Goal: Task Accomplishment & Management: Manage account settings

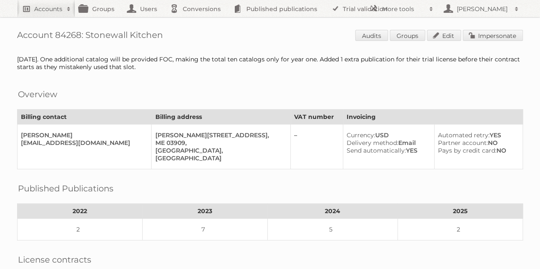
click at [55, 14] on link "Accounts" at bounding box center [46, 8] width 58 height 17
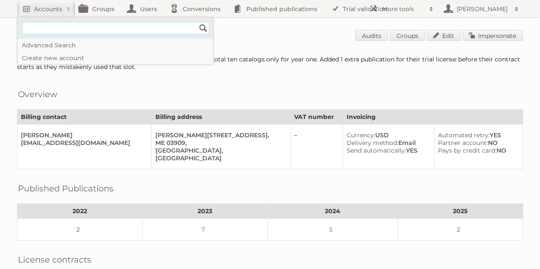
click at [67, 29] on input"] "text" at bounding box center [116, 28] width 188 height 13
type input"] "[PERSON_NAME][EMAIL_ADDRESS][DOMAIN_NAME]"
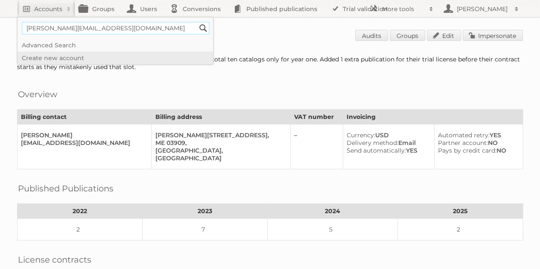
click at [197, 22] on input "Search" at bounding box center [203, 28] width 13 height 13
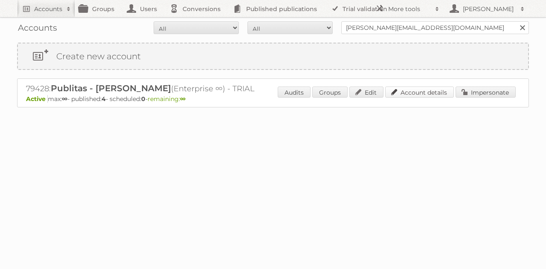
click at [415, 94] on link "Account details" at bounding box center [419, 92] width 69 height 11
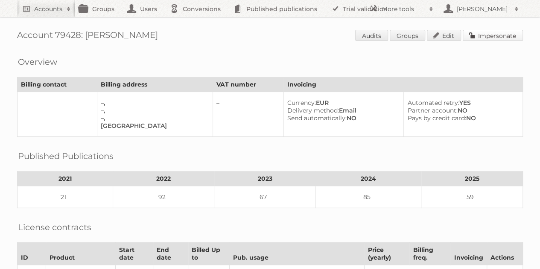
click at [500, 38] on link "Impersonate" at bounding box center [493, 35] width 60 height 11
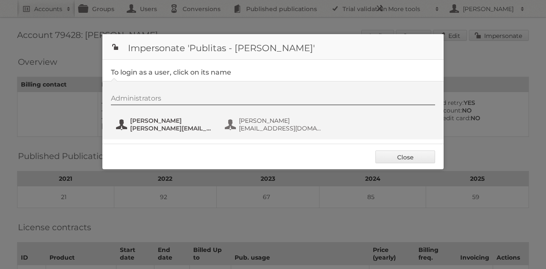
click at [163, 123] on span "[PERSON_NAME]" at bounding box center [171, 121] width 83 height 8
